Goal: Check status: Check status

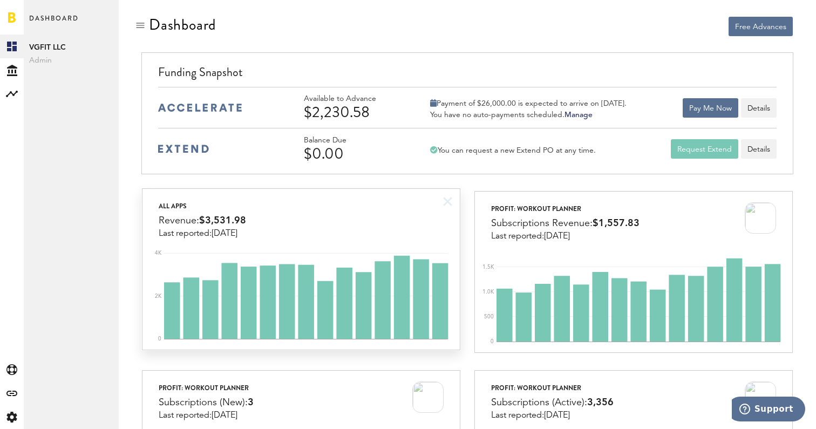
click at [390, 217] on div "All apps Revenue: $3,531.98 Last reported: [DATE]" at bounding box center [301, 214] width 317 height 50
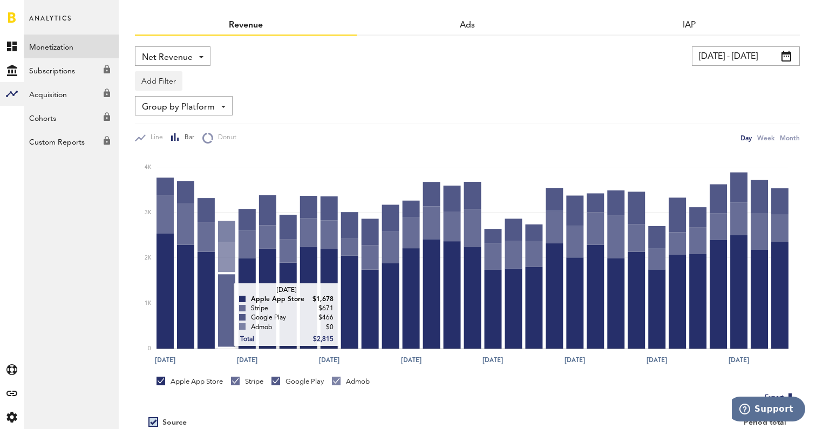
scroll to position [53, 0]
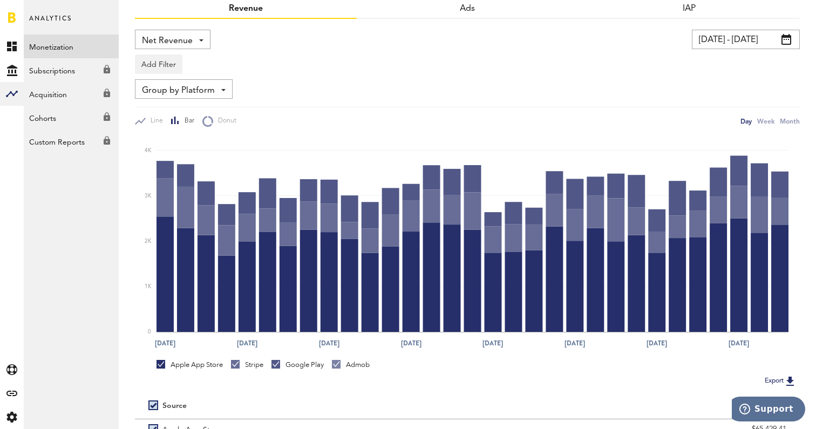
click at [250, 368] on div "Stripe" at bounding box center [247, 365] width 32 height 10
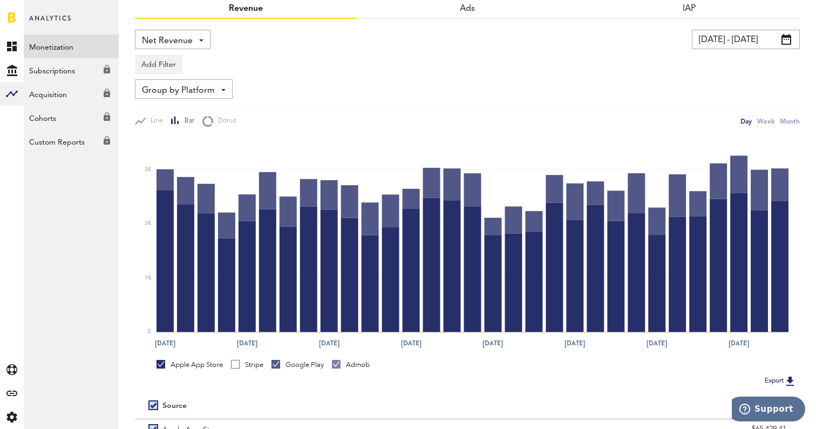
click at [280, 361] on div at bounding box center [276, 364] width 9 height 9
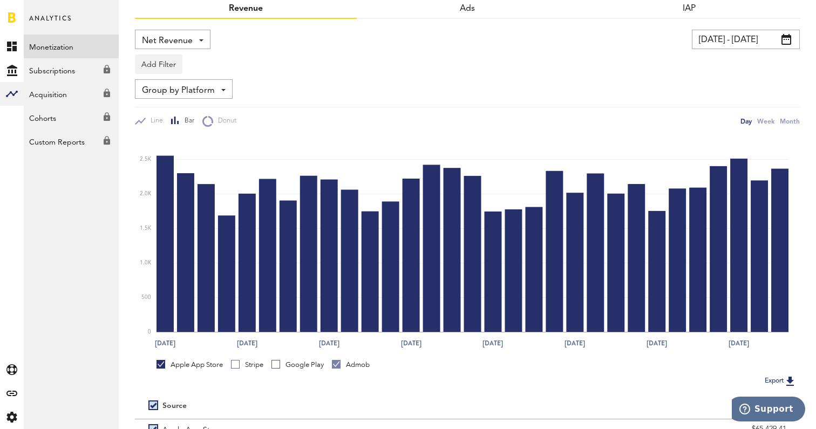
click at [348, 364] on div "Admob" at bounding box center [351, 365] width 38 height 10
click at [254, 365] on div "Stripe" at bounding box center [247, 365] width 32 height 10
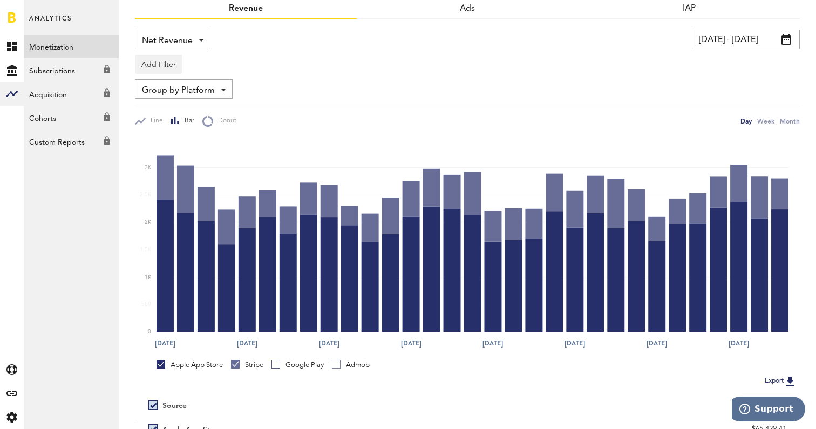
click at [200, 371] on div "Apple App Store" at bounding box center [190, 367] width 66 height 14
click at [196, 363] on div "Apple App Store" at bounding box center [190, 365] width 66 height 10
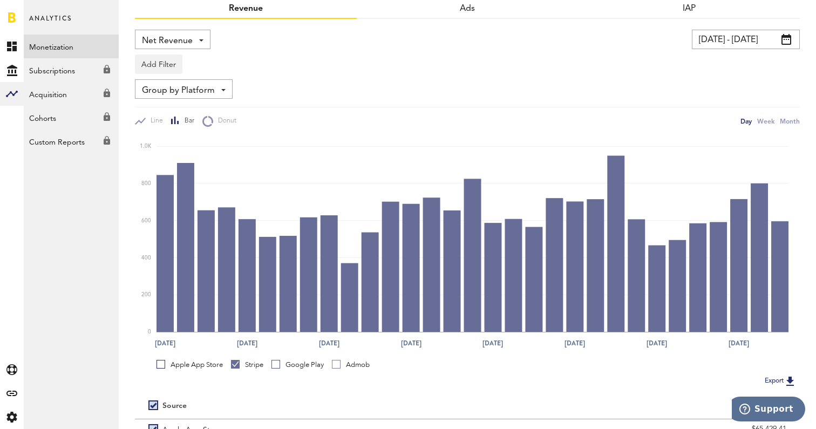
click at [280, 362] on div at bounding box center [276, 364] width 9 height 9
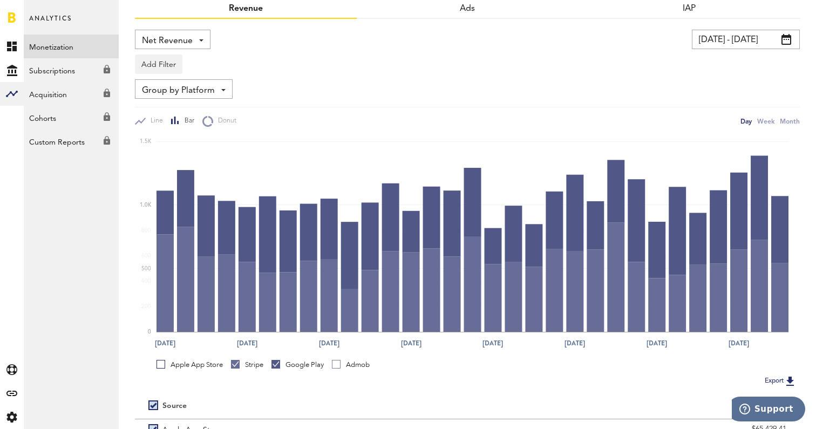
click at [235, 363] on link "Stripe" at bounding box center [247, 365] width 32 height 10
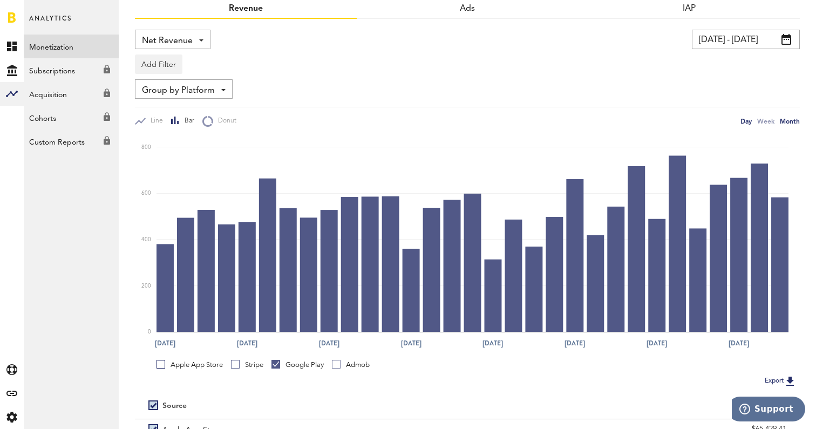
click at [789, 120] on div "Month" at bounding box center [790, 121] width 20 height 11
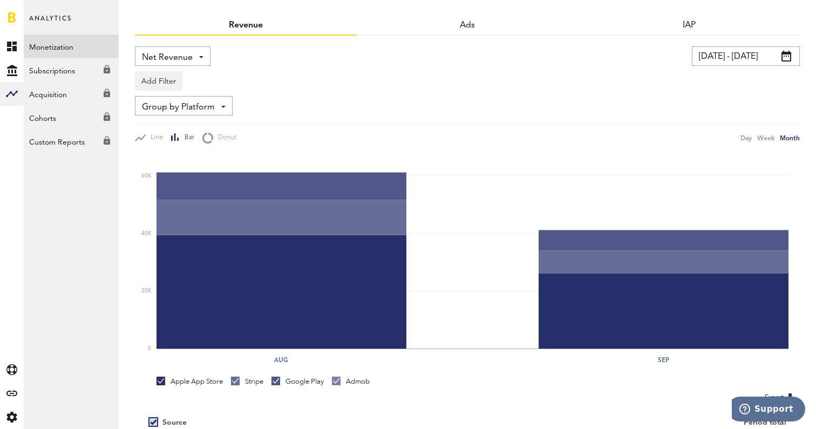
click at [714, 64] on input "[DATE] - [DATE]" at bounding box center [746, 55] width 108 height 19
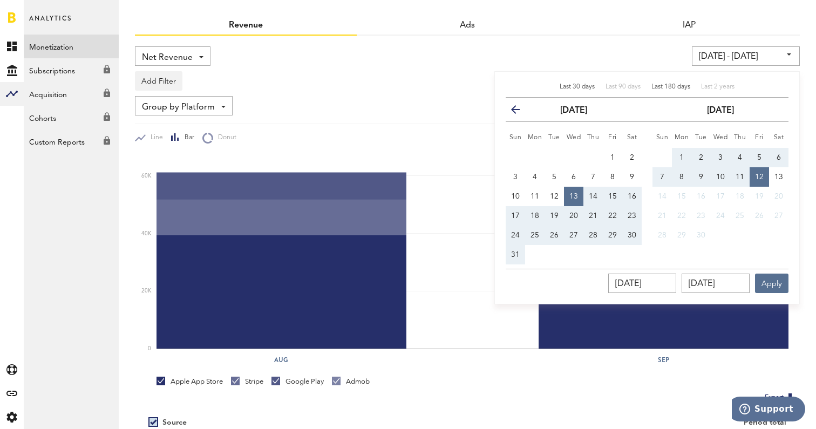
click at [657, 85] on span "Last 180 days" at bounding box center [671, 87] width 39 height 6
type input "[DATE] - [DATE]"
type input "[DATE]"
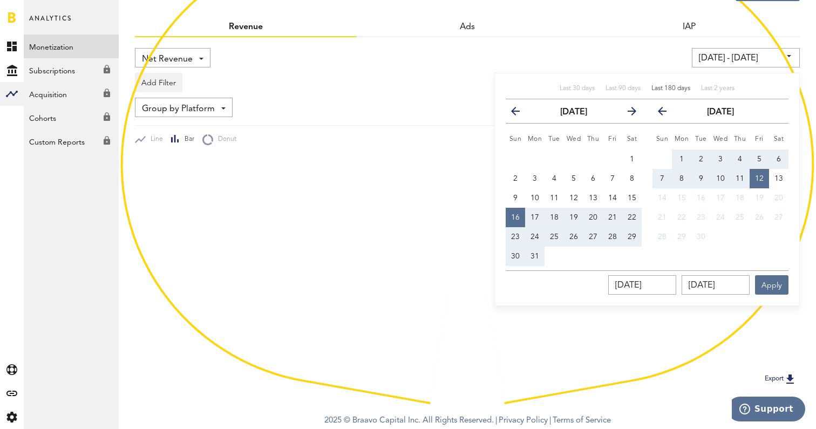
click at [619, 46] on div "Net Revenue Net Revenue Gross Revenue Profit [DATE] - [DATE] Last 30 days Last …" at bounding box center [467, 211] width 665 height 349
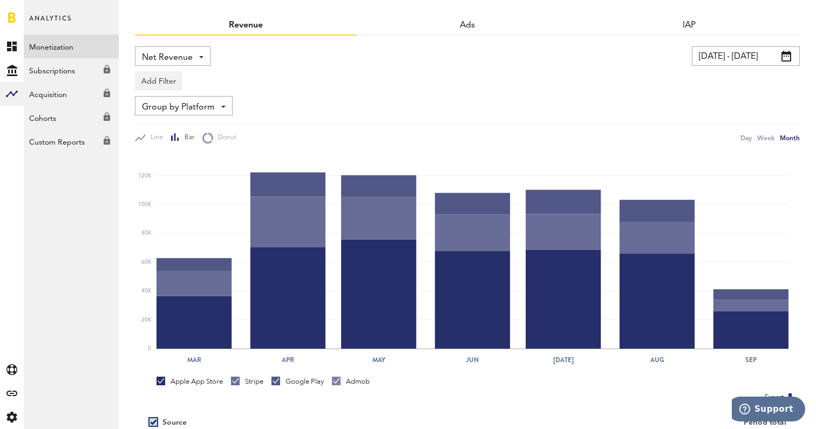
click at [242, 382] on div "Stripe" at bounding box center [247, 382] width 32 height 10
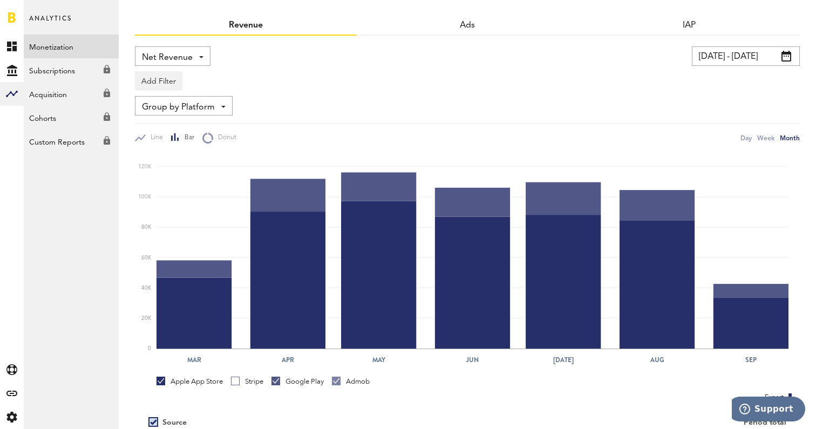
click at [196, 380] on div "Apple App Store" at bounding box center [190, 382] width 66 height 10
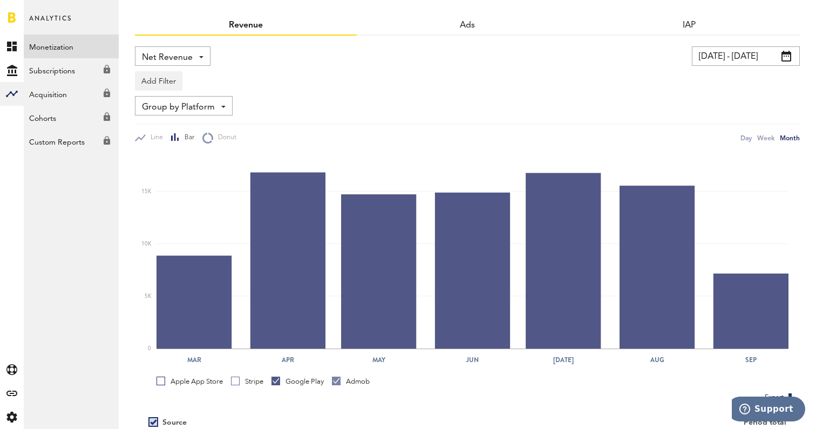
click at [242, 387] on div "Stripe" at bounding box center [247, 384] width 32 height 14
click at [248, 383] on div "Stripe" at bounding box center [247, 382] width 32 height 10
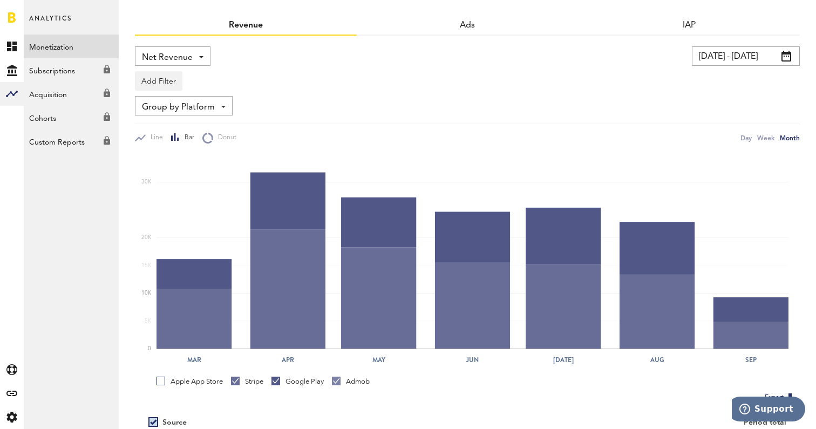
click at [282, 382] on div "Google Play" at bounding box center [298, 382] width 52 height 10
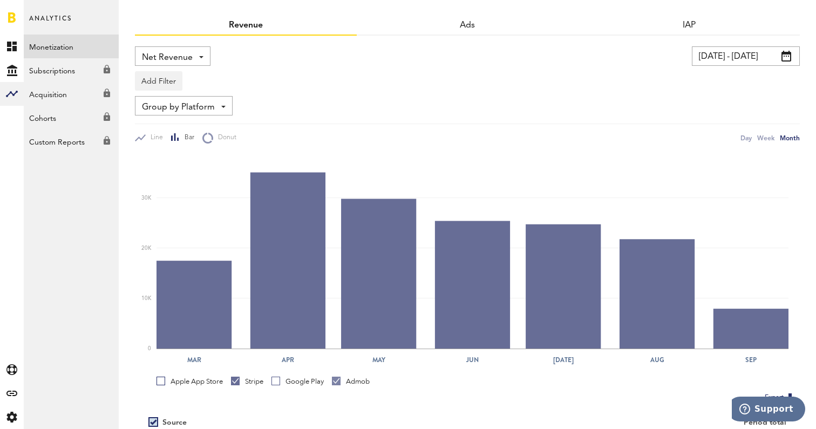
click at [749, 63] on input "[DATE] - [DATE]" at bounding box center [746, 55] width 108 height 19
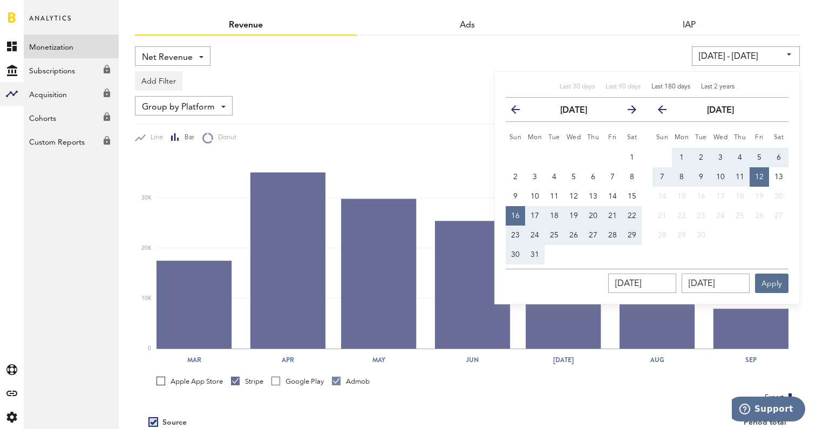
click at [705, 89] on span "Last 2 years" at bounding box center [717, 87] width 33 height 6
type input "[DATE] - [DATE]"
type input "[DATE]"
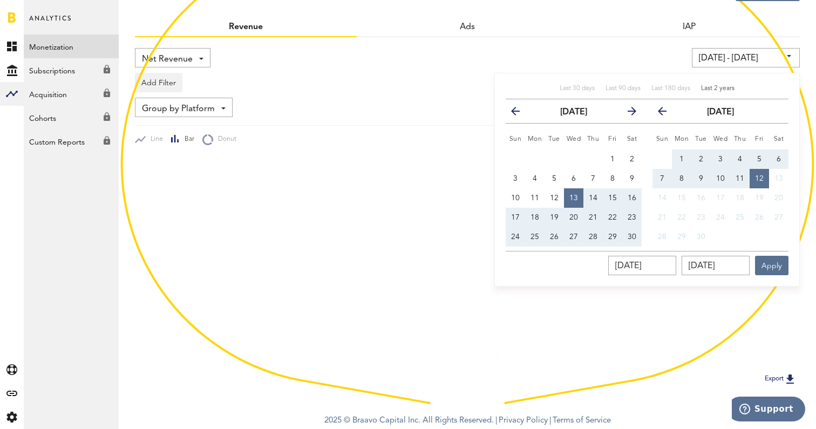
click at [489, 19] on div "Ads" at bounding box center [468, 27] width 222 height 19
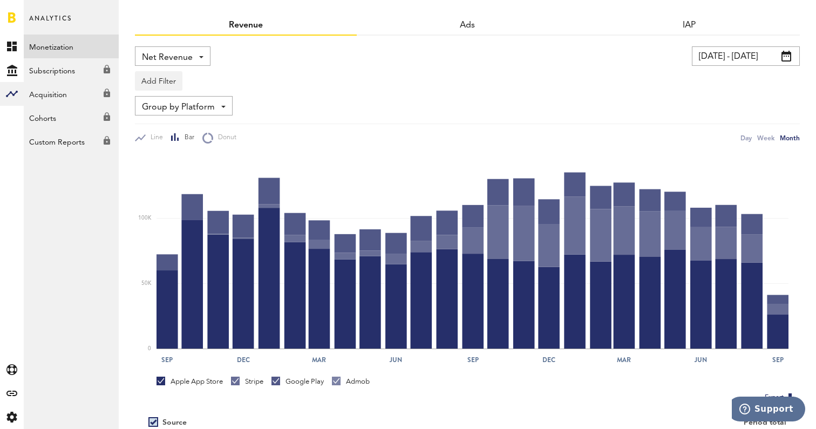
click at [295, 379] on div "Google Play" at bounding box center [298, 382] width 52 height 10
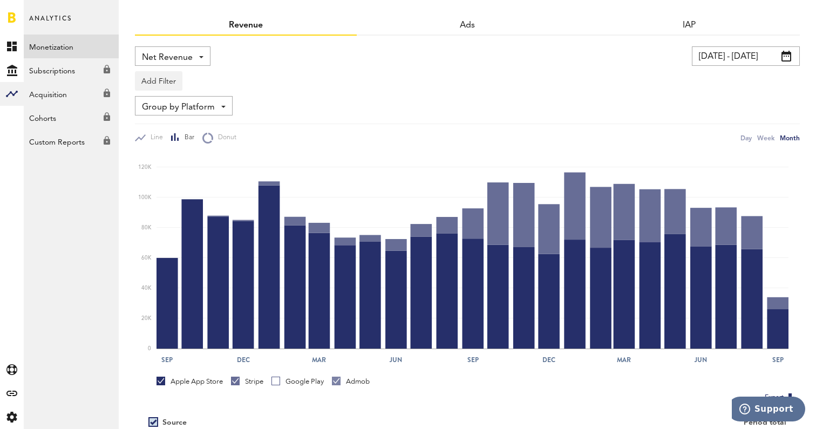
click at [243, 381] on div "Stripe" at bounding box center [247, 382] width 32 height 10
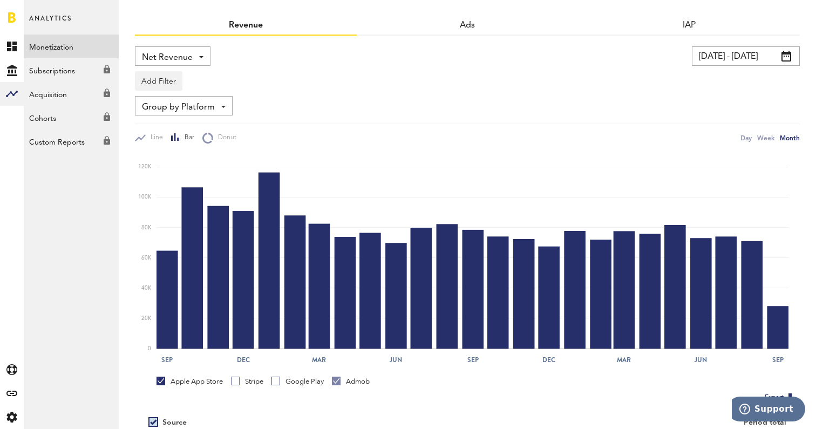
click at [193, 381] on div "Apple App Store" at bounding box center [190, 382] width 66 height 10
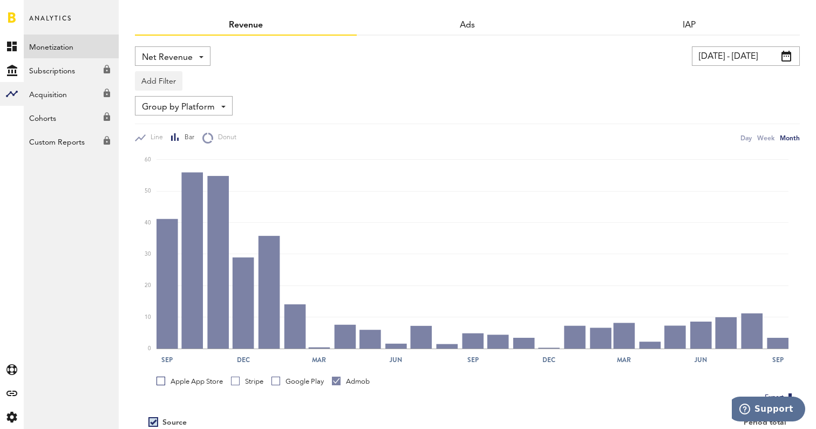
click at [345, 381] on div "Admob" at bounding box center [351, 382] width 38 height 10
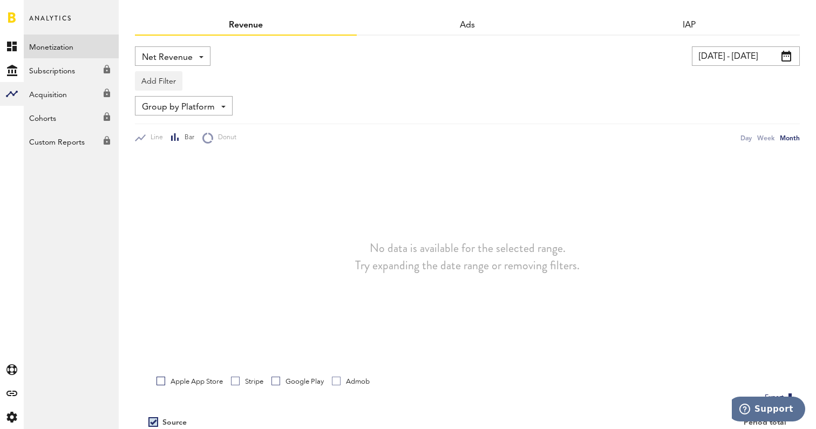
click at [345, 382] on div "Admob" at bounding box center [351, 382] width 38 height 10
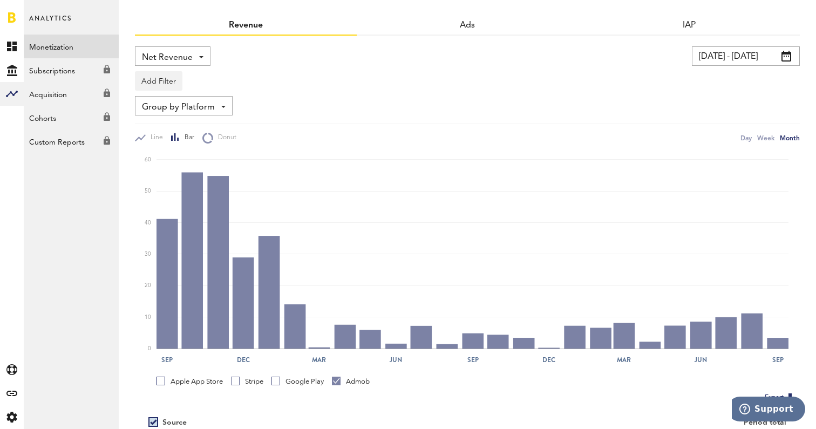
click at [345, 382] on div "Admob" at bounding box center [351, 382] width 38 height 10
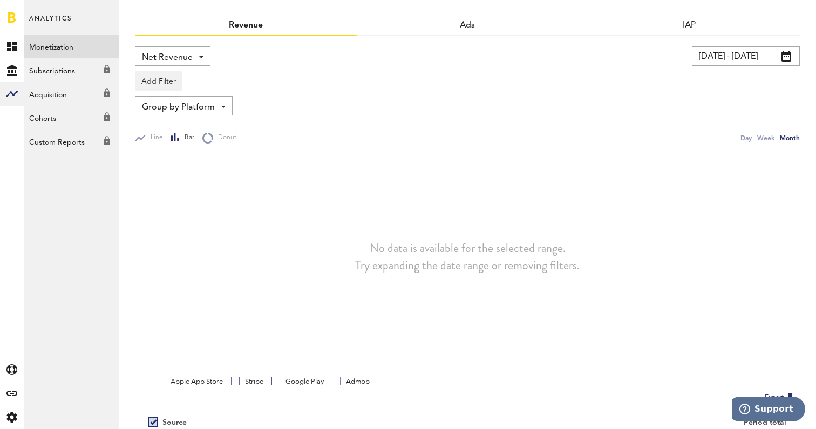
click at [287, 382] on div "Google Play" at bounding box center [298, 382] width 52 height 10
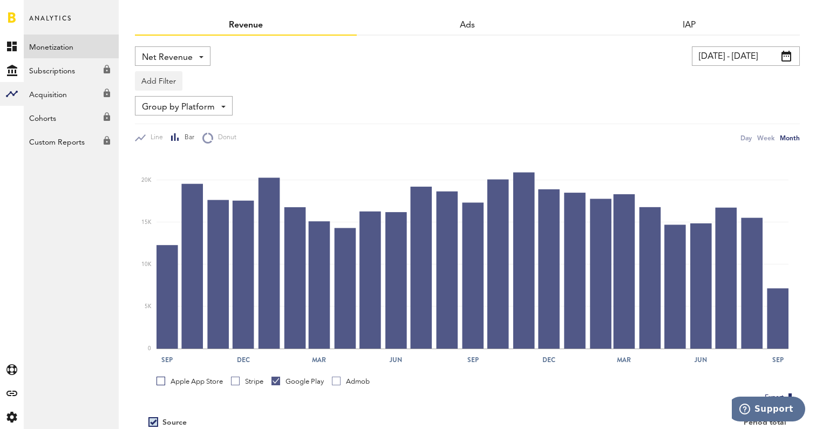
click at [257, 379] on div "Stripe" at bounding box center [247, 382] width 32 height 10
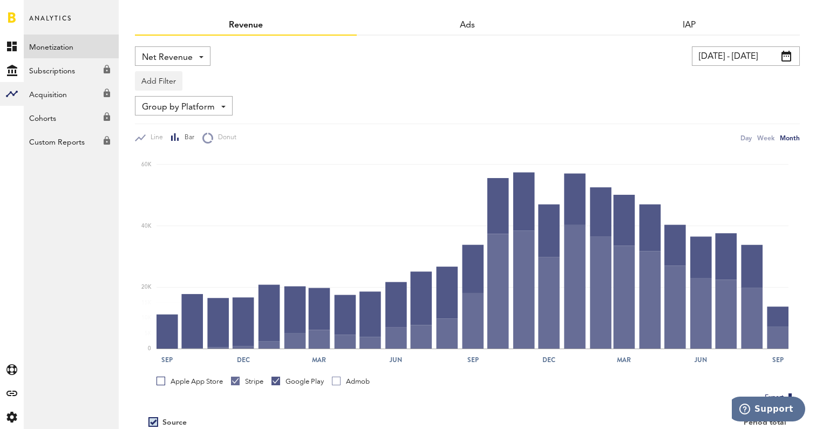
click at [284, 380] on div "Google Play" at bounding box center [298, 382] width 52 height 10
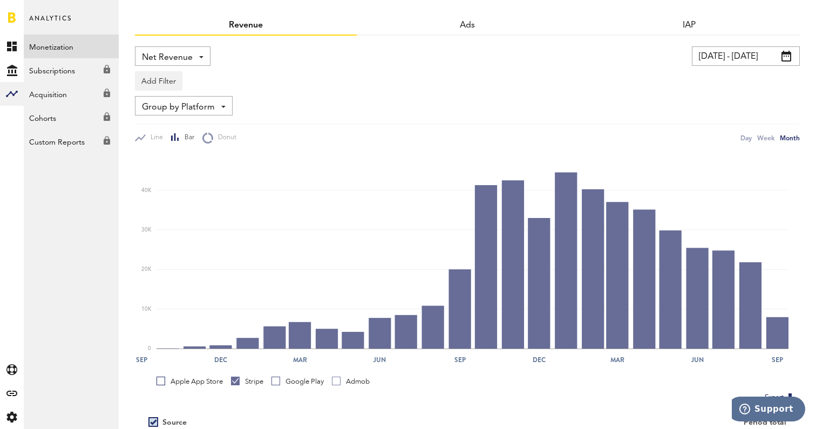
click at [212, 380] on div "Apple App Store" at bounding box center [190, 382] width 66 height 10
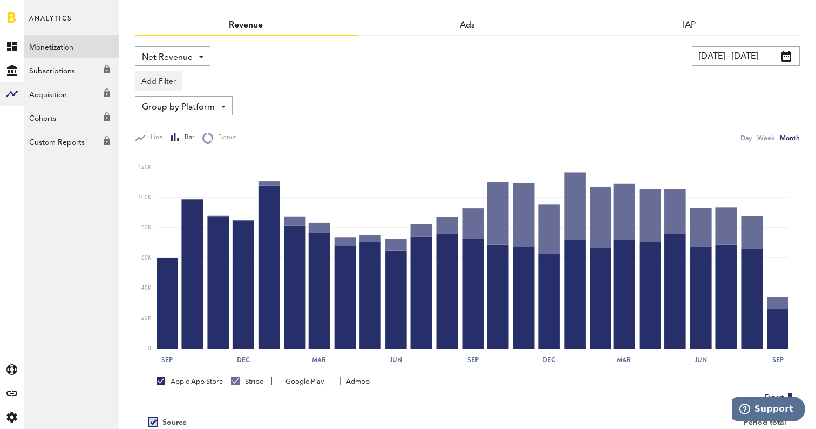
click at [252, 380] on div "Stripe" at bounding box center [247, 382] width 32 height 10
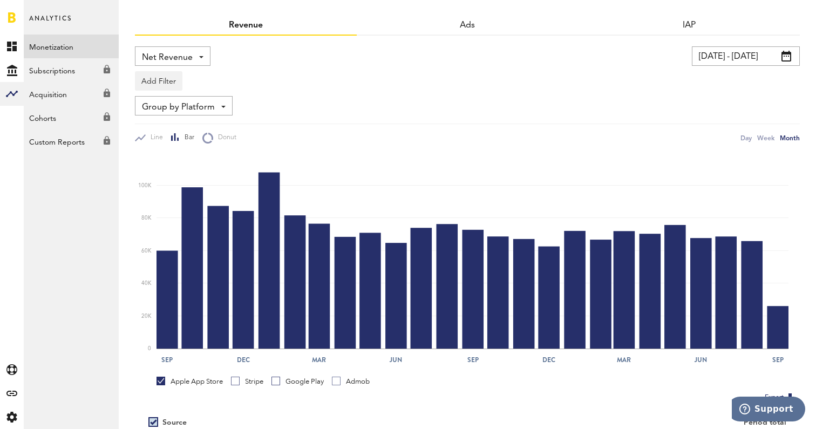
click at [713, 67] on div "Add Filter Platforms Apps" at bounding box center [467, 78] width 665 height 25
click at [713, 56] on input "[DATE] - [DATE]" at bounding box center [746, 55] width 108 height 19
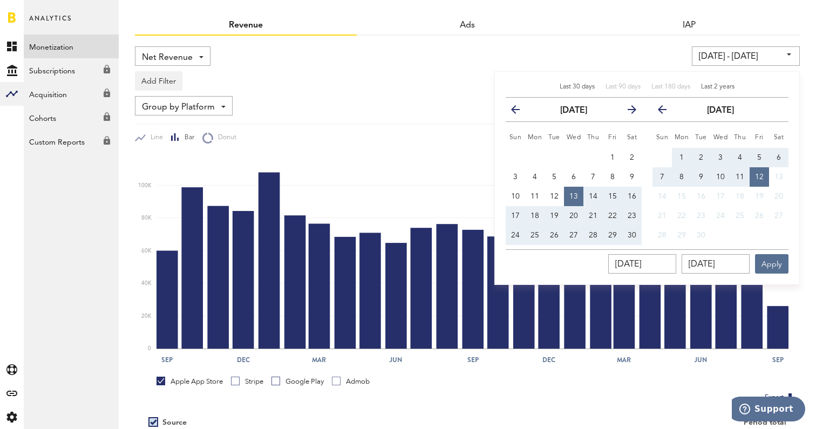
click at [579, 87] on span "Last 30 days" at bounding box center [577, 87] width 35 height 6
type input "[DATE] - [DATE]"
type input "[DATE]"
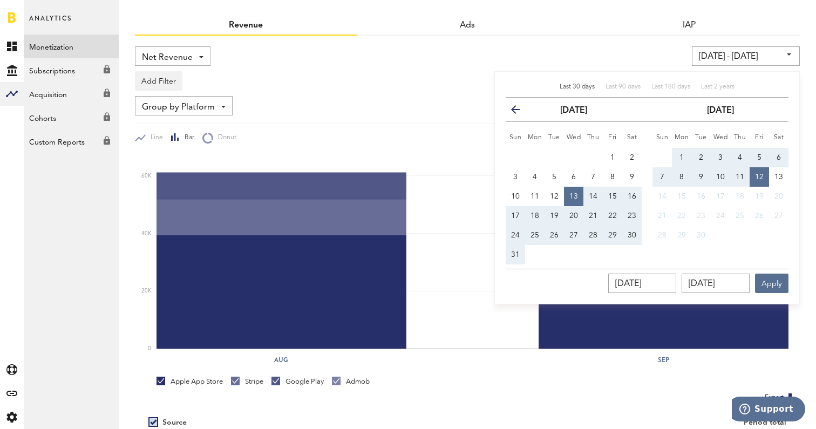
click at [423, 83] on div "Add Filter Platforms Apps" at bounding box center [467, 78] width 665 height 25
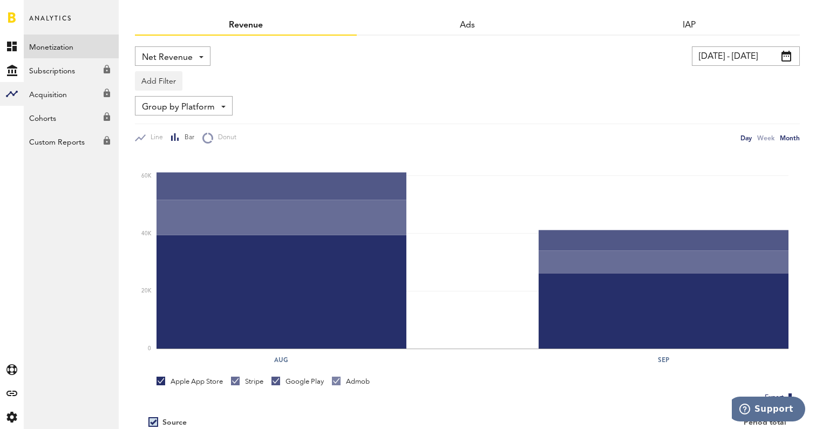
click at [742, 140] on div "Day" at bounding box center [746, 137] width 11 height 11
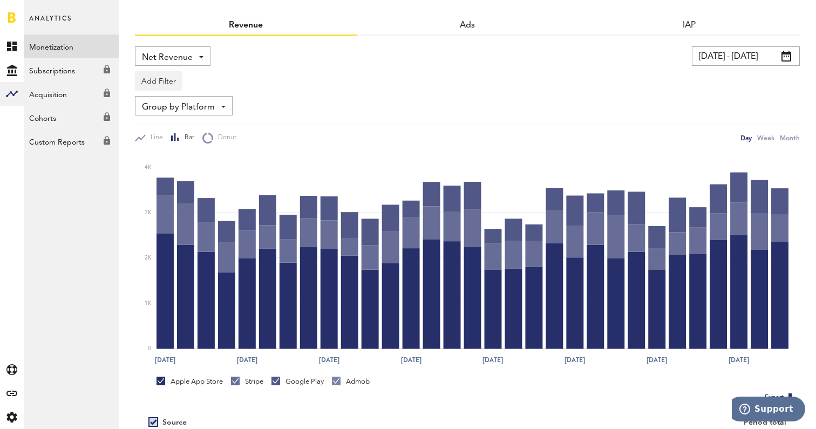
click at [253, 381] on div "Stripe" at bounding box center [247, 382] width 32 height 10
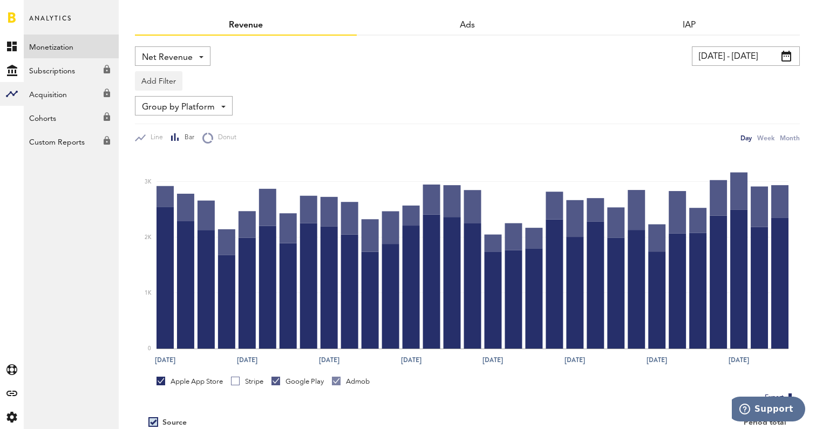
click at [302, 378] on div "Google Play" at bounding box center [298, 382] width 52 height 10
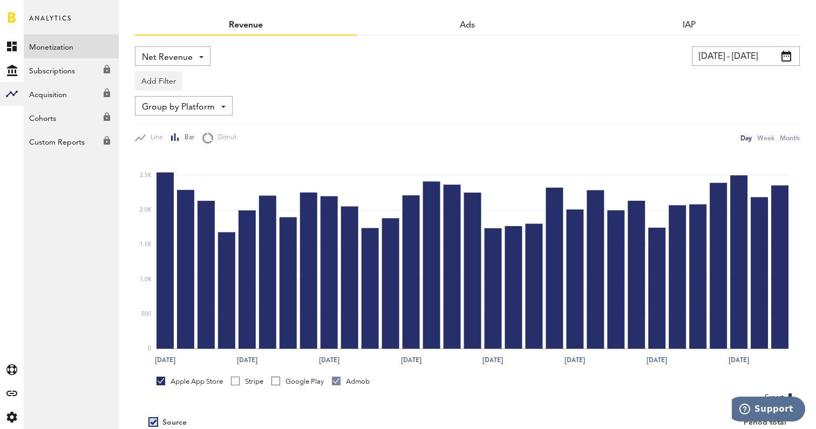
click at [358, 377] on div "Admob" at bounding box center [351, 382] width 38 height 10
